Goal: Information Seeking & Learning: Learn about a topic

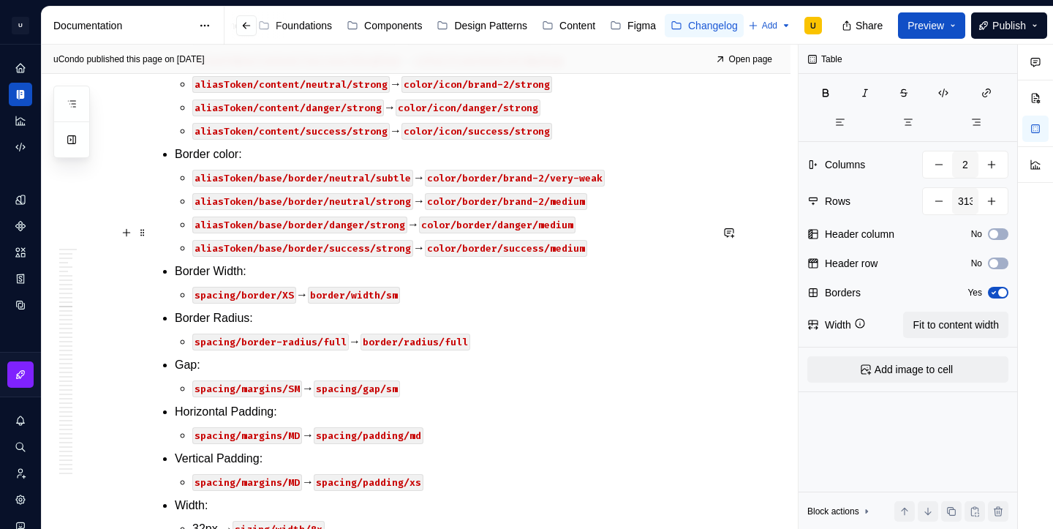
scroll to position [31318, 0]
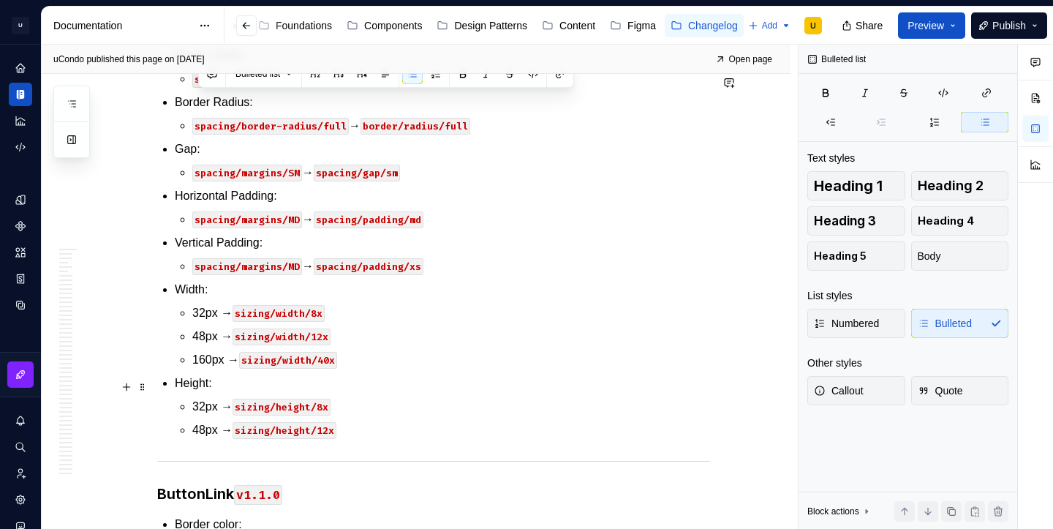
scroll to position [31483, 0]
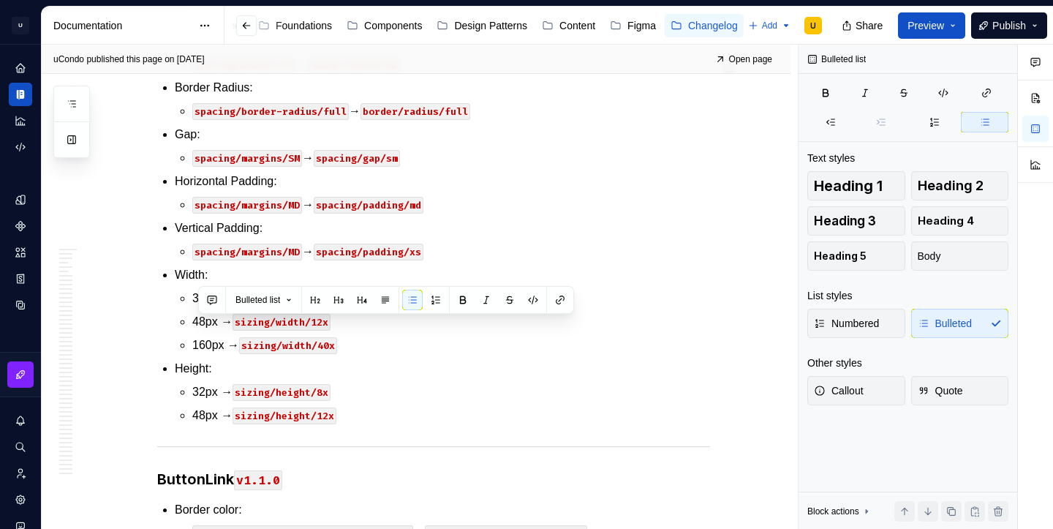
copy p "aliasToken/content/neutral/verySubtle → color/text/brand-2/very-weak"
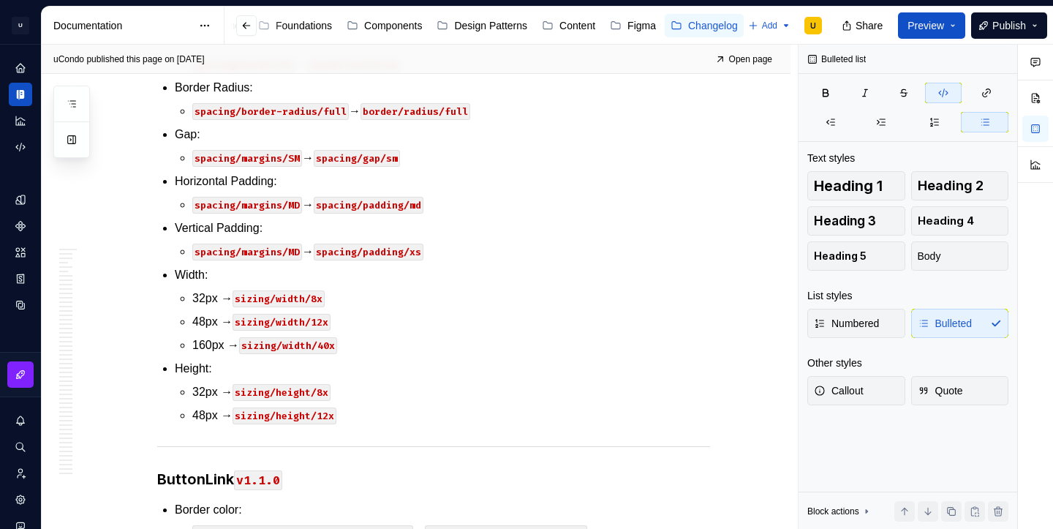
type textarea "*"
